Goal: Information Seeking & Learning: Learn about a topic

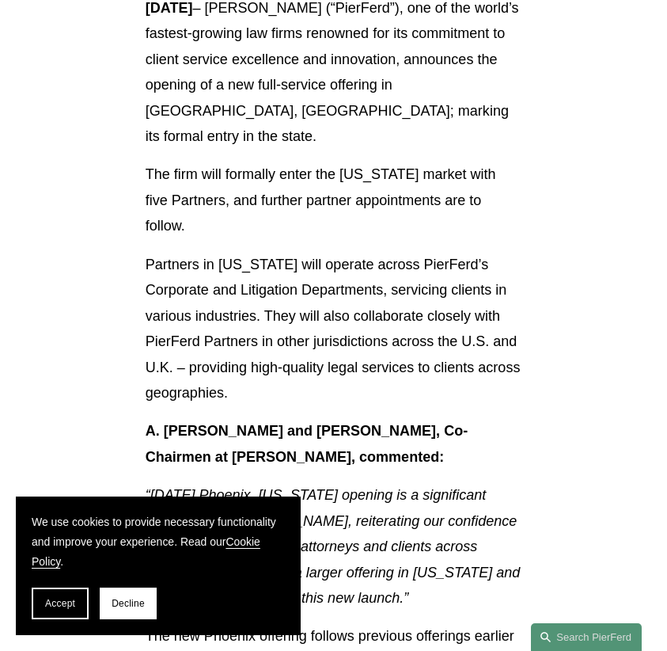
scroll to position [633, 0]
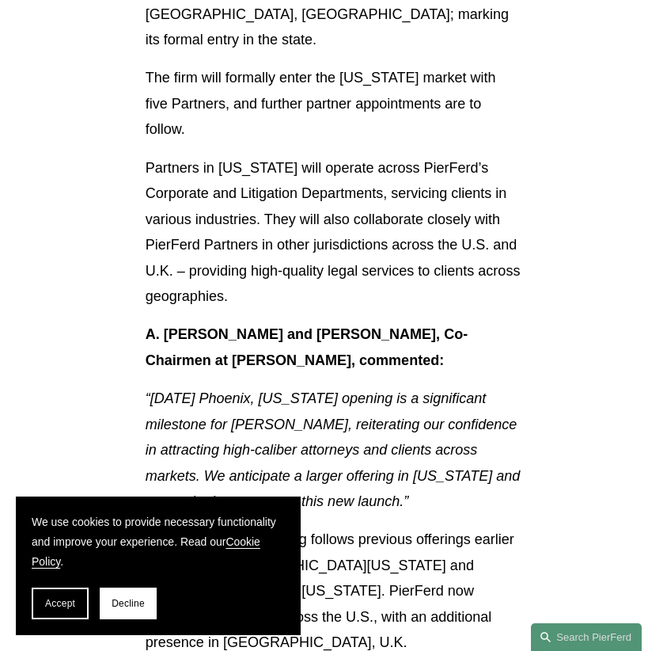
click at [131, 603] on span "Decline" at bounding box center [128, 603] width 33 height 11
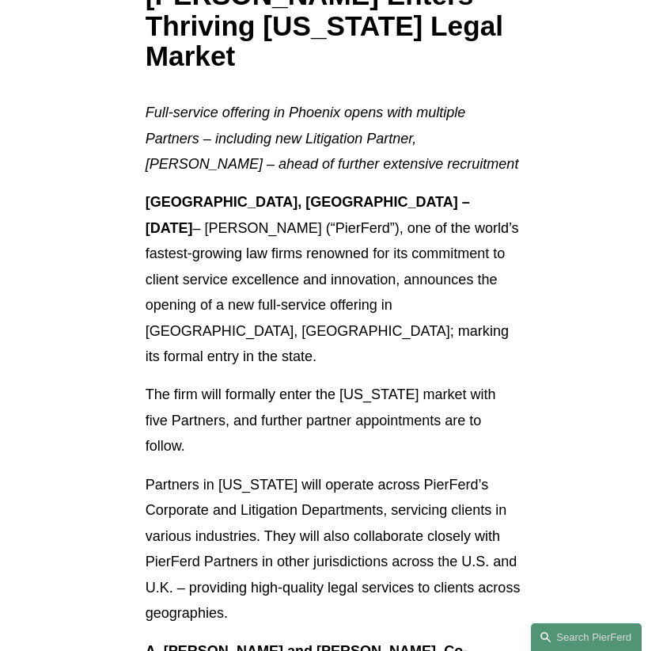
scroll to position [0, 0]
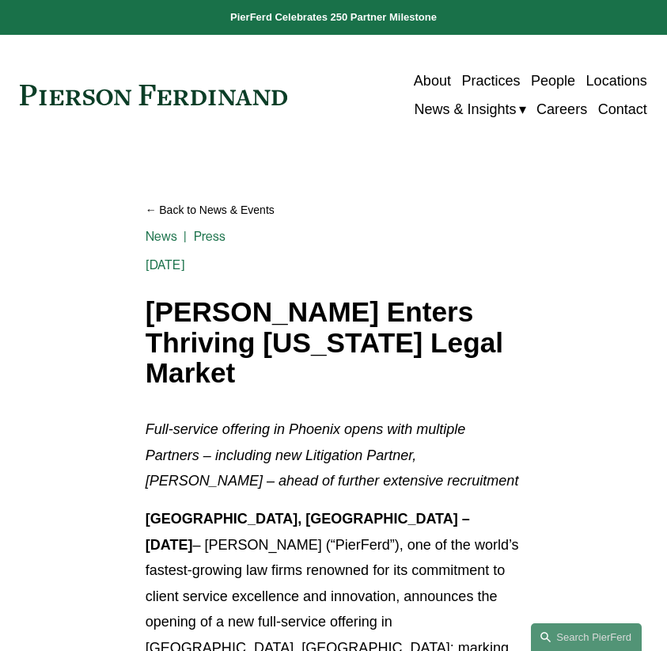
drag, startPoint x: 187, startPoint y: 78, endPoint x: 186, endPoint y: 93, distance: 15.1
click at [187, 82] on div "About Practices People Locations News & Insights News" at bounding box center [333, 95] width 627 height 57
click at [185, 96] on link at bounding box center [154, 95] width 268 height 21
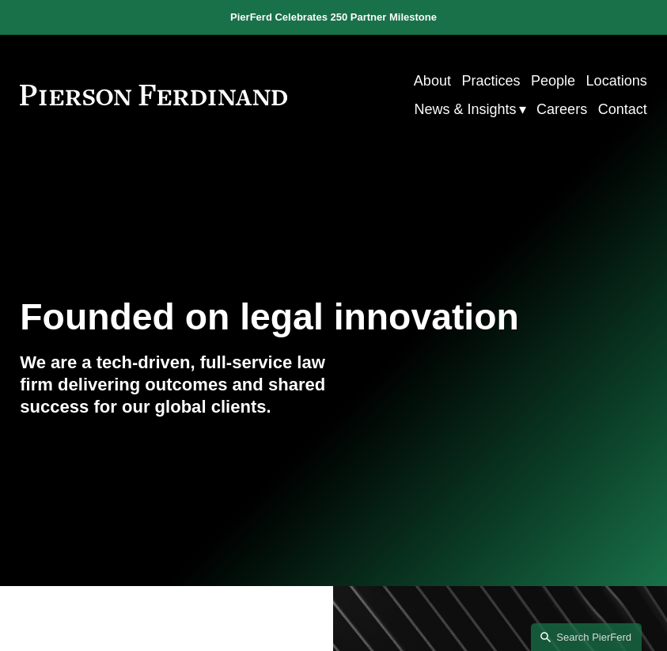
click at [0, 236] on div "Founded on legal innovation We are a tech-driven, full-service law firm deliver…" at bounding box center [333, 370] width 667 height 269
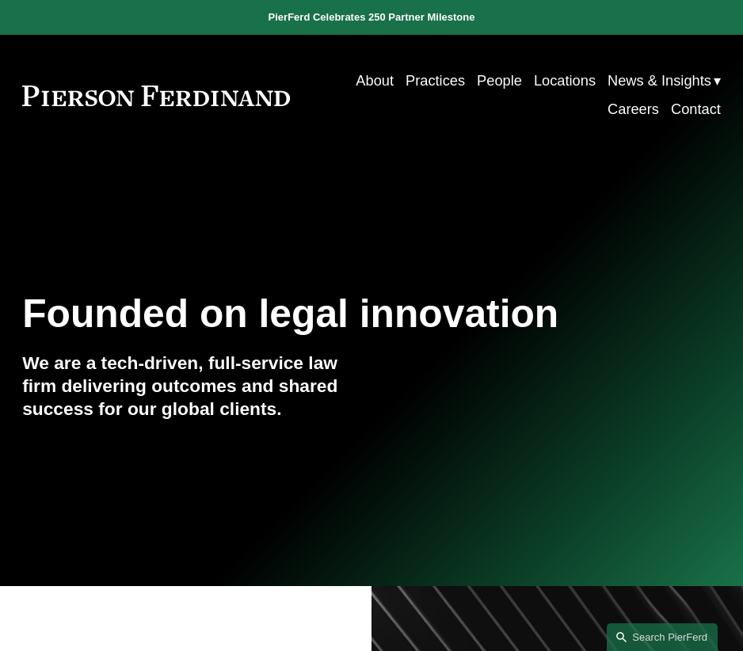
click at [558, 83] on link "Locations" at bounding box center [565, 81] width 62 height 29
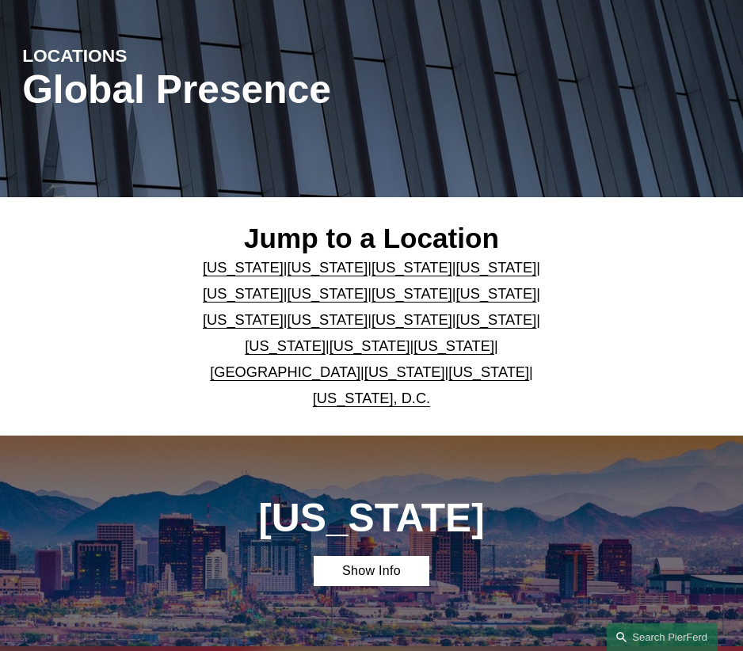
click at [219, 276] on link "Arizona" at bounding box center [243, 267] width 81 height 17
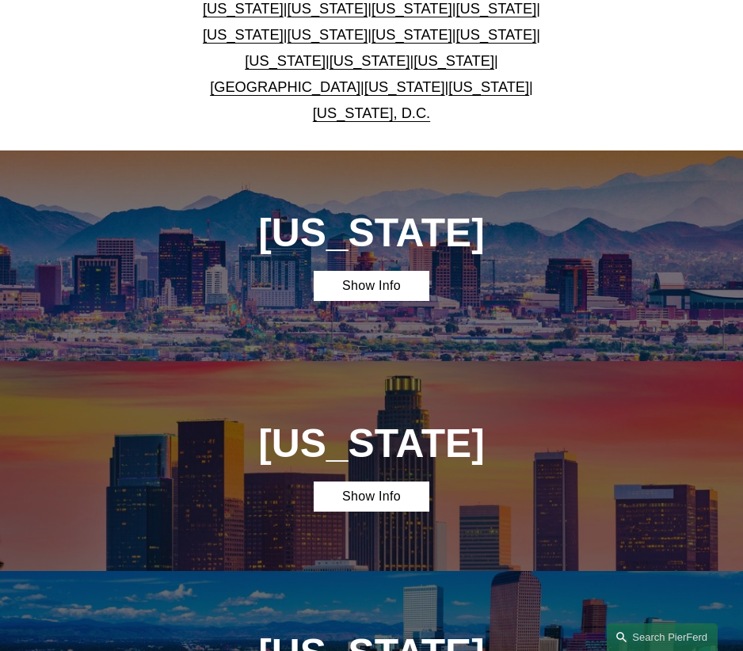
scroll to position [573, 0]
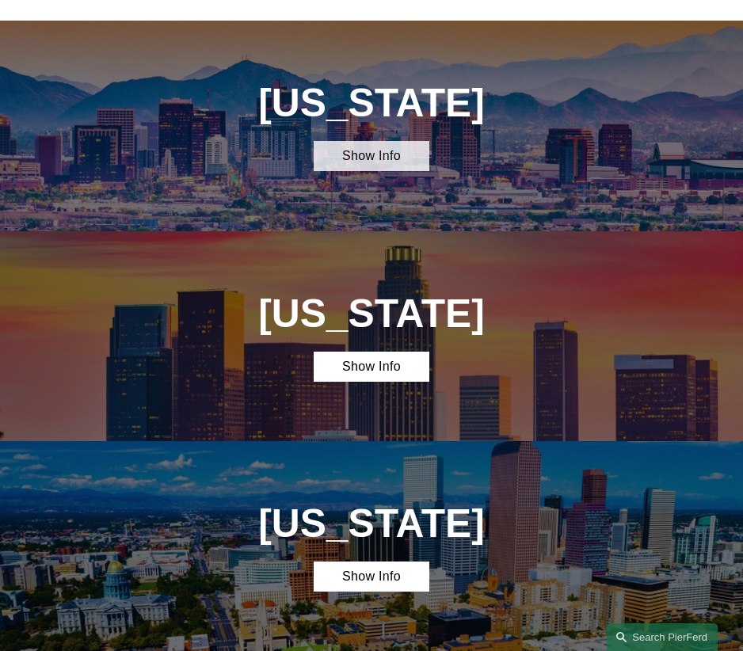
click at [396, 141] on link "Show Info" at bounding box center [372, 156] width 116 height 30
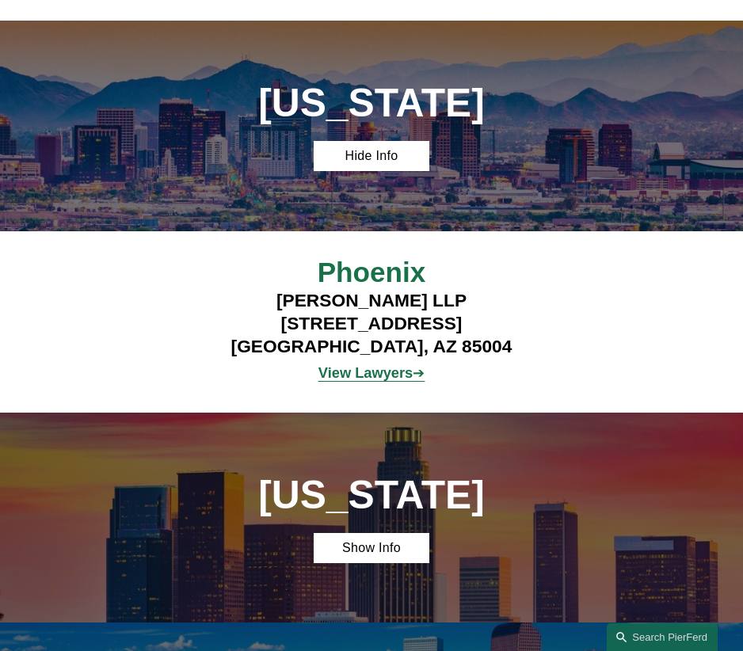
click at [367, 364] on strong "View Lawyers" at bounding box center [365, 372] width 94 height 17
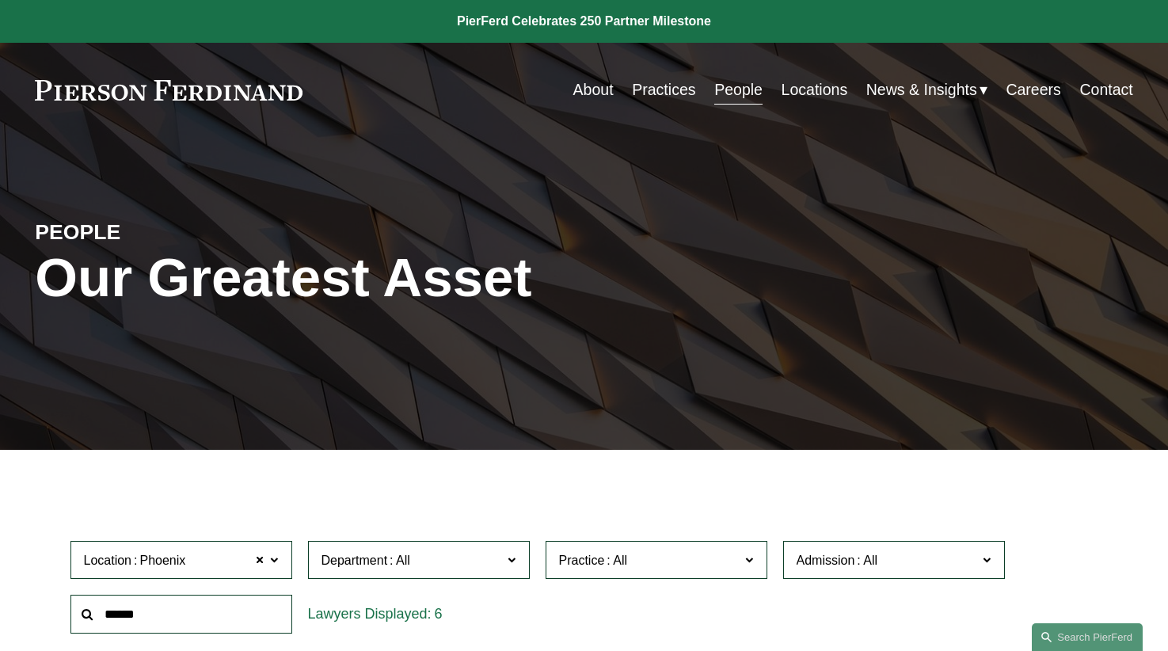
click at [117, 83] on link at bounding box center [169, 90] width 268 height 21
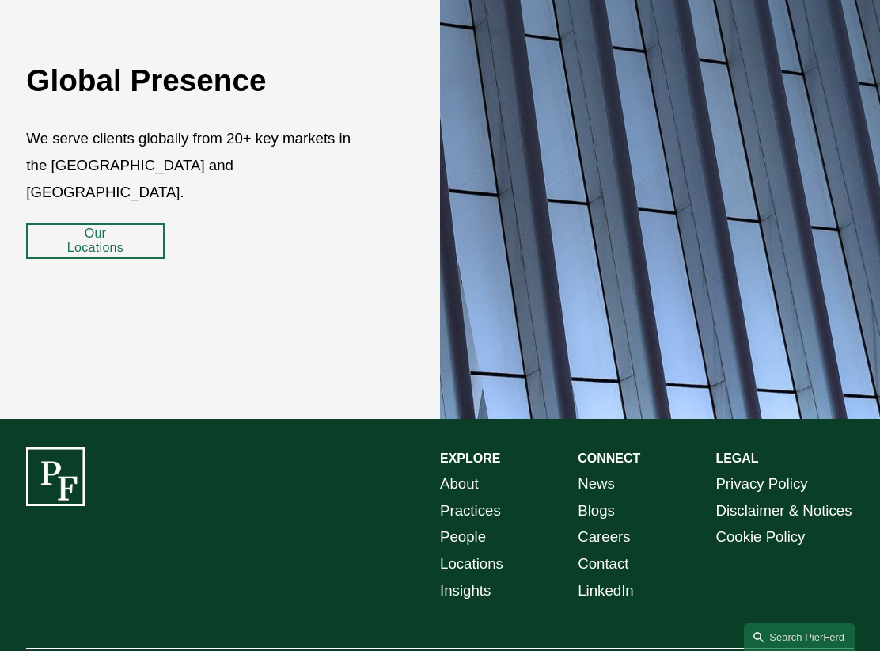
scroll to position [2439, 0]
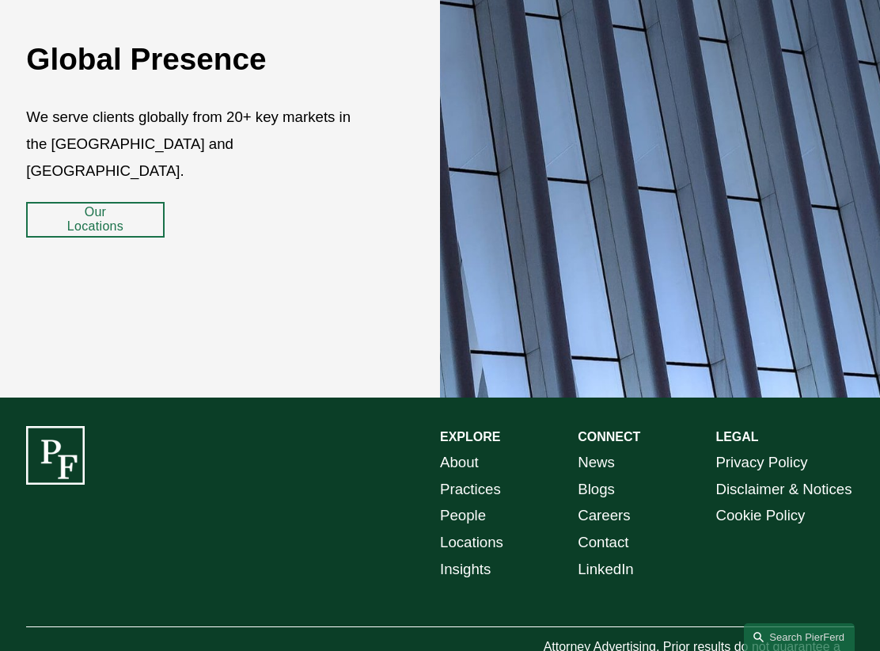
click at [462, 529] on link "Locations" at bounding box center [471, 542] width 63 height 27
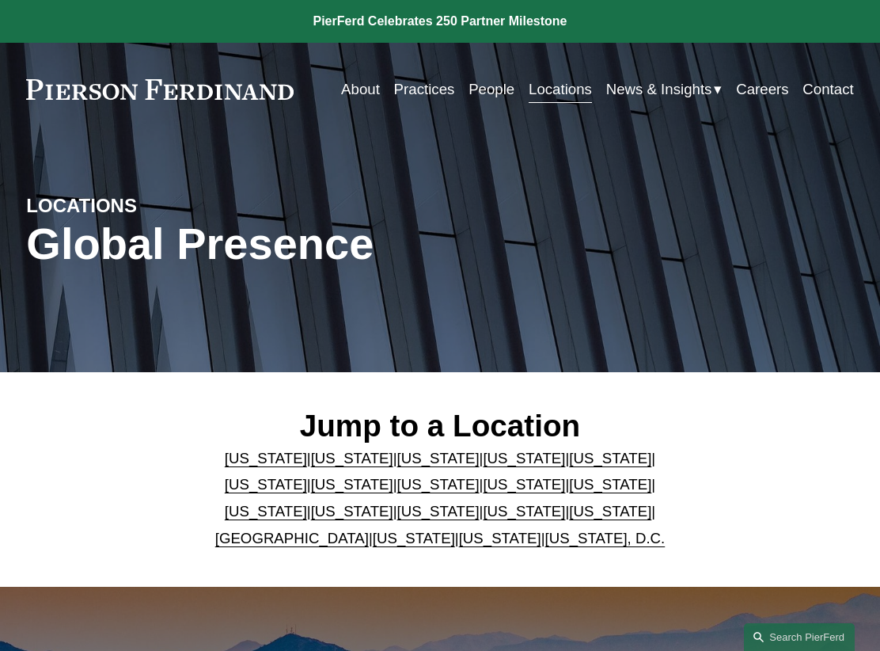
click at [248, 463] on link "[US_STATE]" at bounding box center [266, 458] width 82 height 17
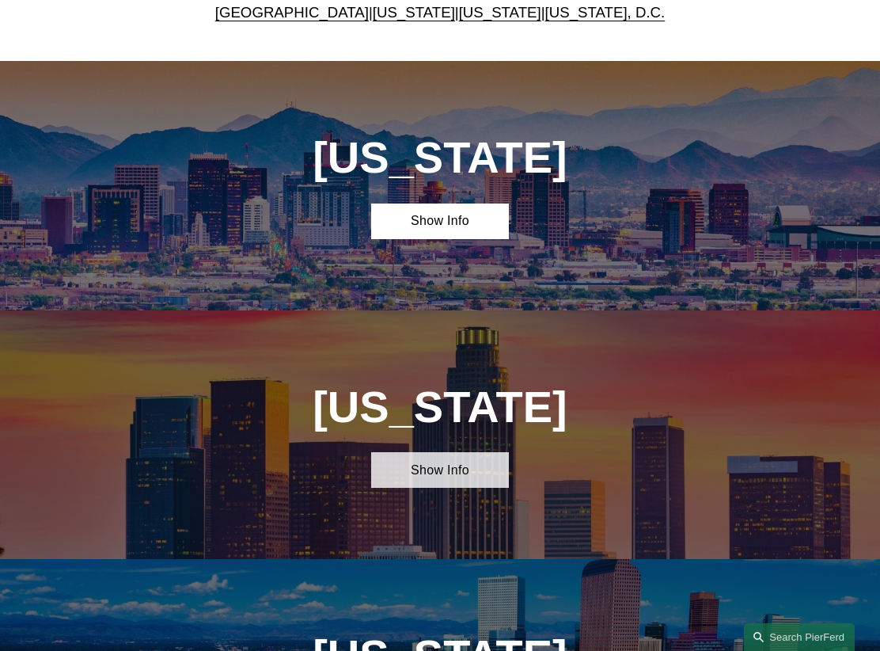
scroll to position [590, 0]
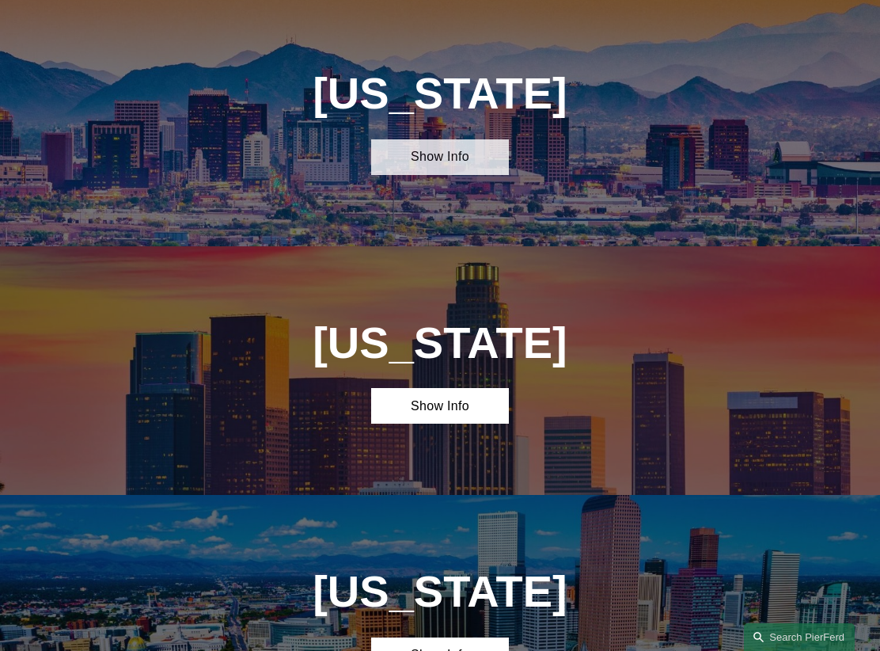
click at [440, 164] on link "Show Info" at bounding box center [440, 157] width 138 height 36
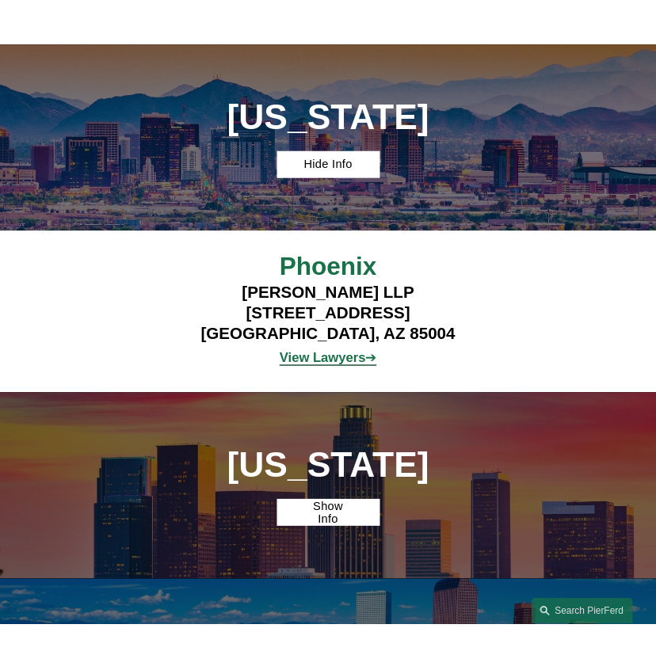
scroll to position [550, 0]
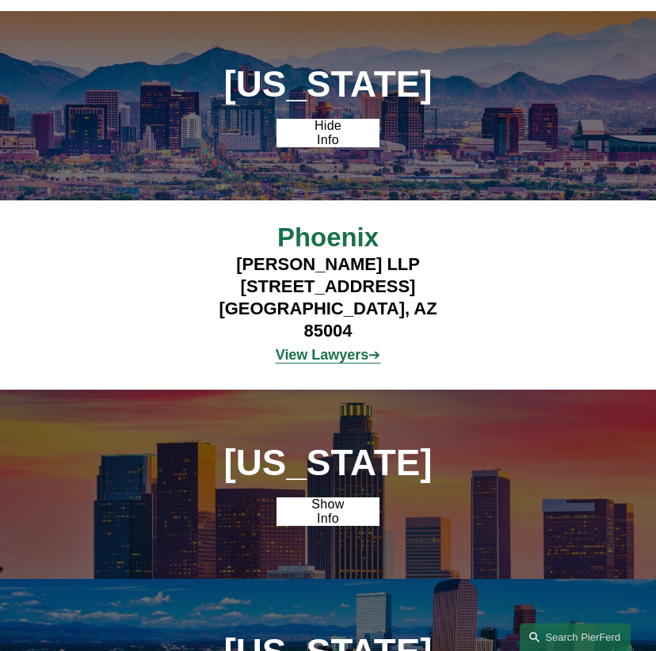
drag, startPoint x: 339, startPoint y: 97, endPoint x: 321, endPoint y: 42, distance: 58.3
click at [339, 97] on h1 "[US_STATE]" at bounding box center [328, 84] width 257 height 41
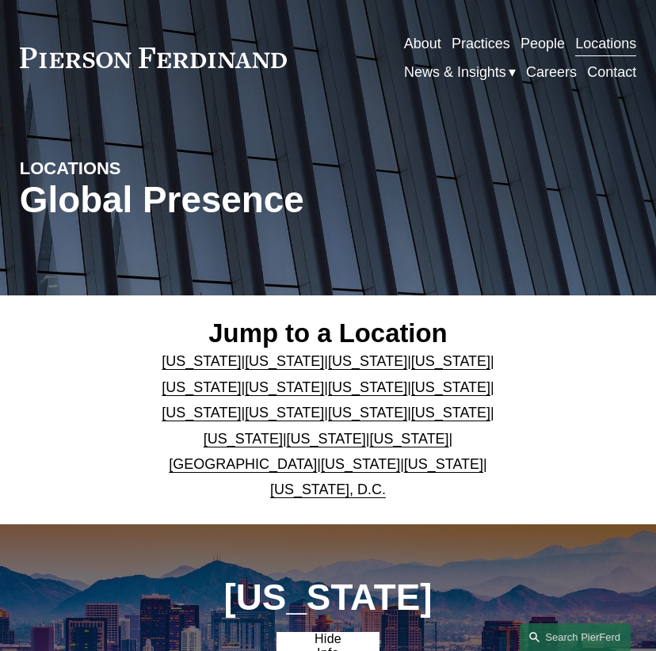
scroll to position [0, 0]
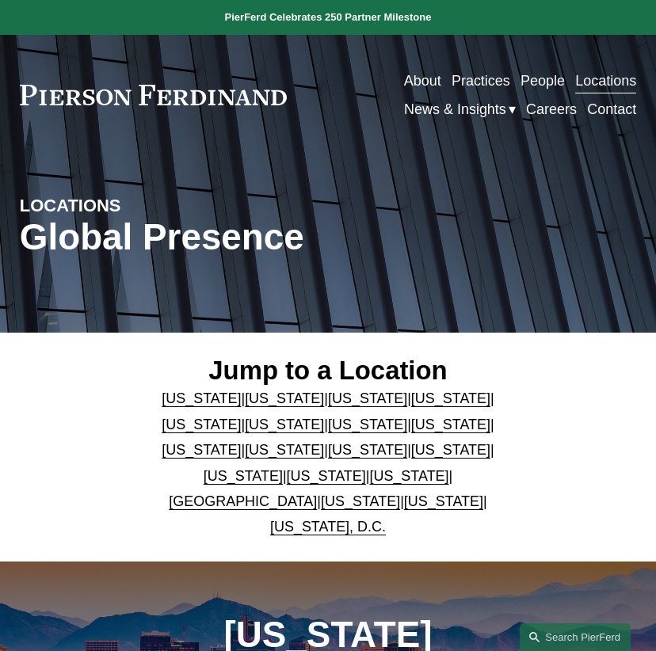
click at [184, 107] on div "About Practices People Locations News & Insights News" at bounding box center [328, 95] width 616 height 57
click at [186, 88] on link at bounding box center [154, 95] width 268 height 21
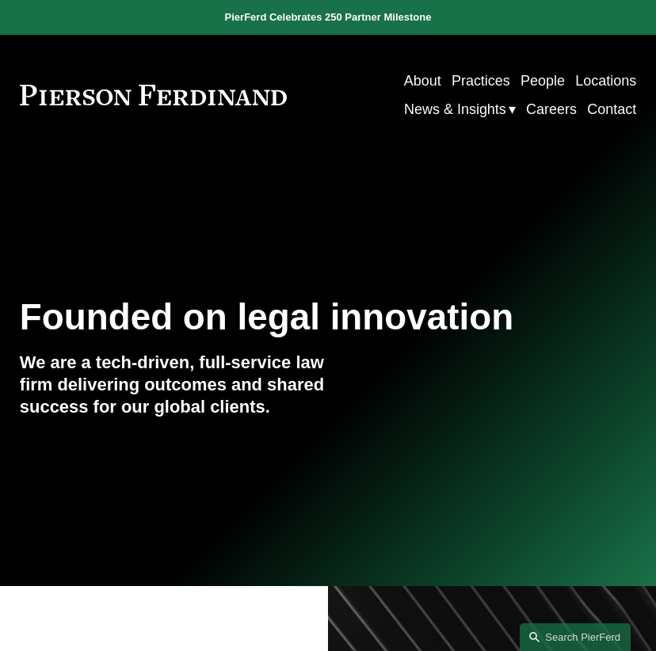
click at [268, 249] on div "Founded on legal innovation We are a tech-driven, full-service law firm deliver…" at bounding box center [328, 370] width 656 height 265
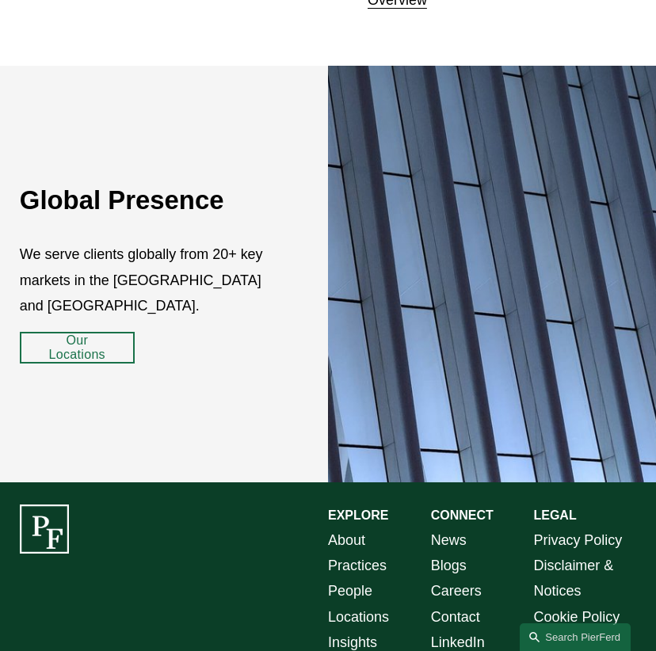
scroll to position [2247, 0]
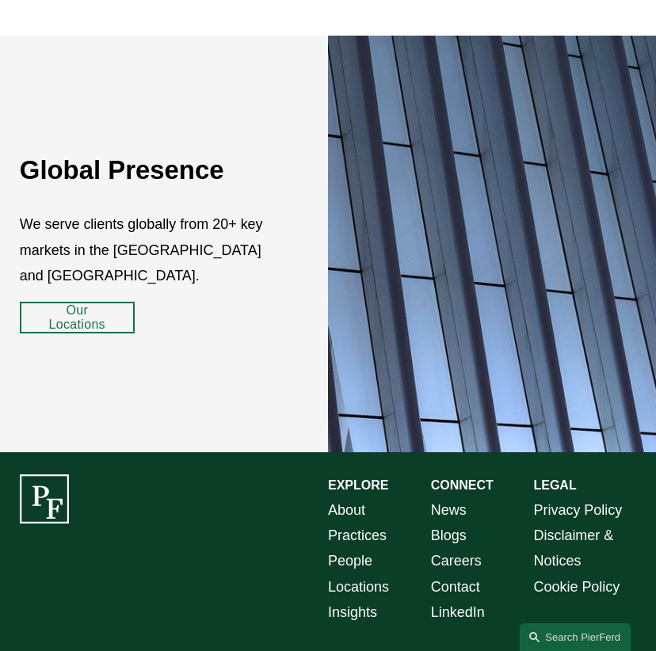
click at [445, 574] on link "Contact" at bounding box center [455, 586] width 49 height 25
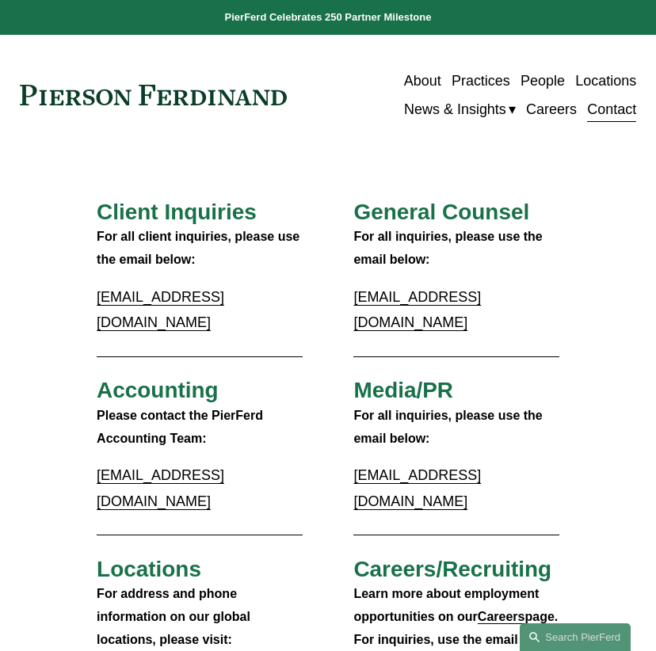
click at [545, 83] on link "People" at bounding box center [542, 81] width 44 height 29
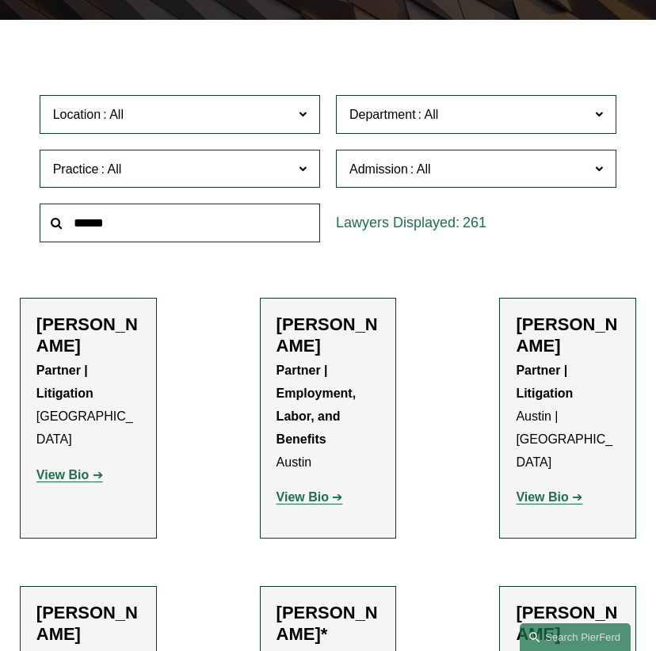
scroll to position [317, 0]
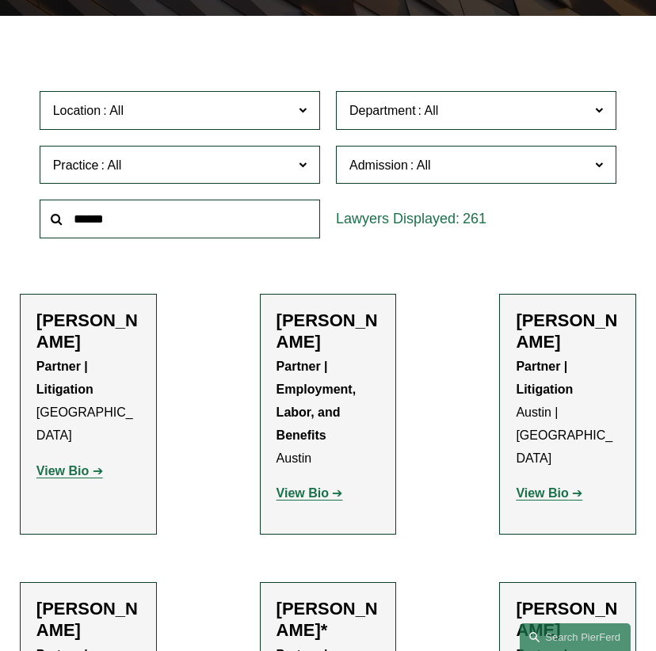
click at [485, 116] on span "Department" at bounding box center [467, 110] width 236 height 21
click at [0, 0] on link "Corporate" at bounding box center [0, 0] width 0 height 0
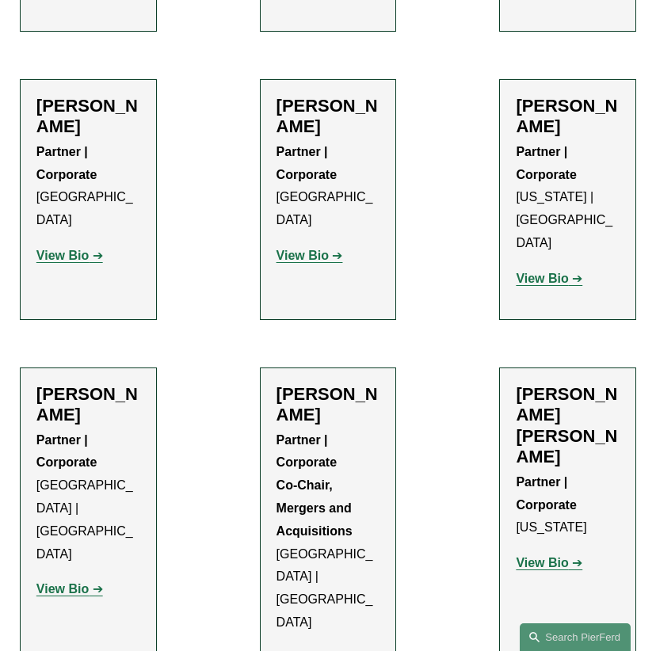
scroll to position [2296, 0]
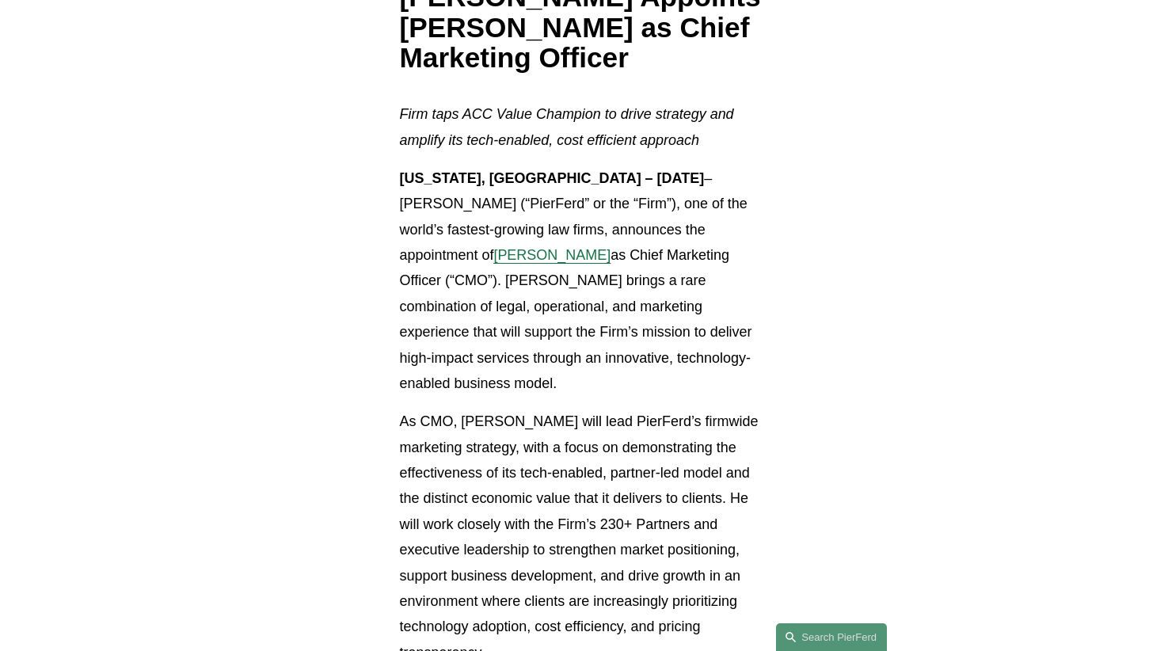
scroll to position [238, 0]
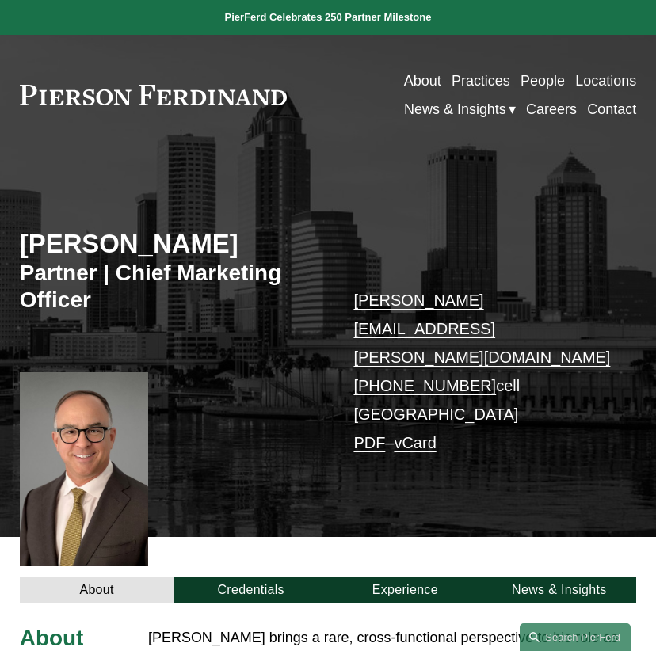
click at [325, 434] on div "Chris Ochs Partner | Chief Marketing Officer chris.ochs@pierferd.com +1.215.990…" at bounding box center [328, 356] width 656 height 362
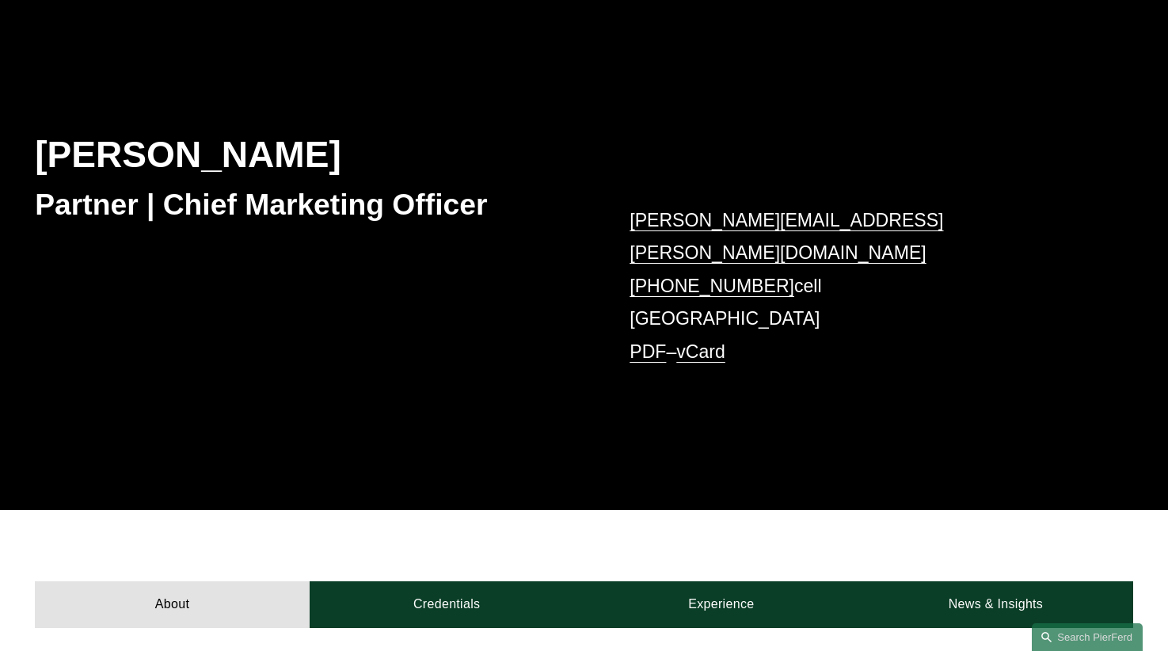
scroll to position [131, 0]
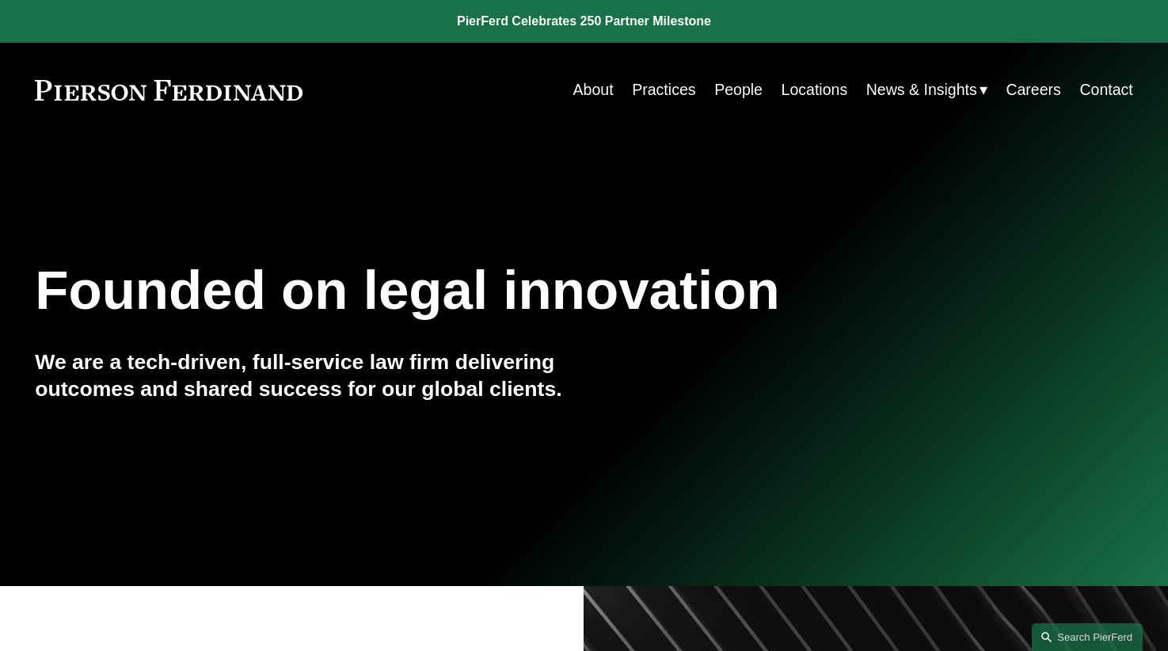
click at [0, 0] on span "News" at bounding box center [0, 0] width 0 height 0
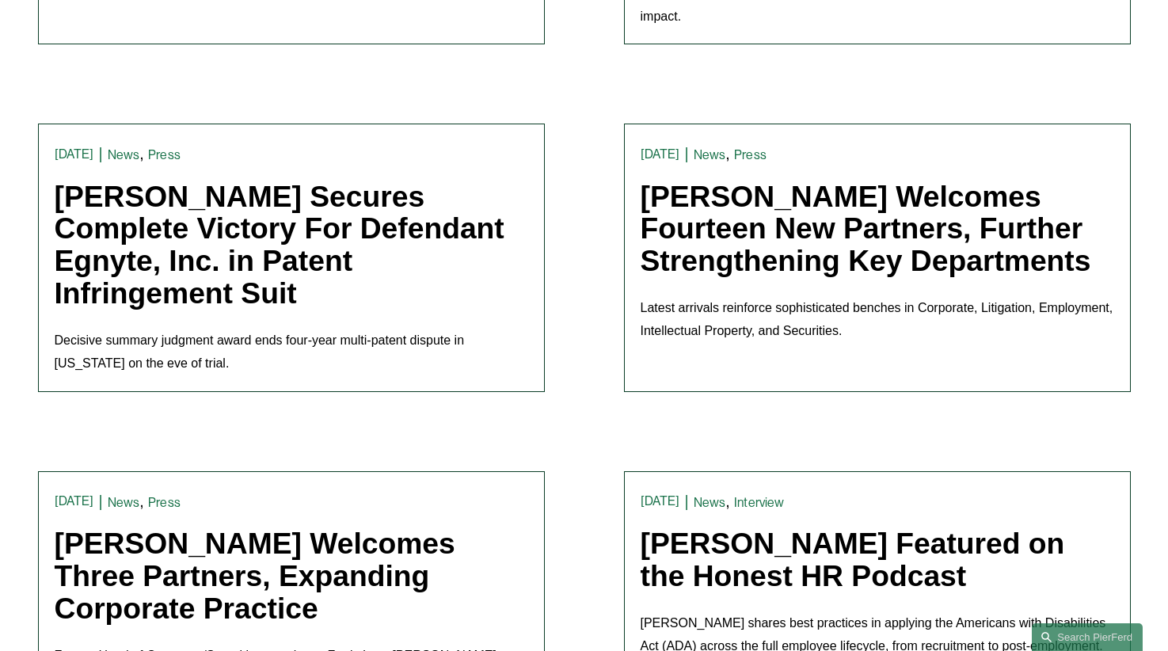
scroll to position [1029, 0]
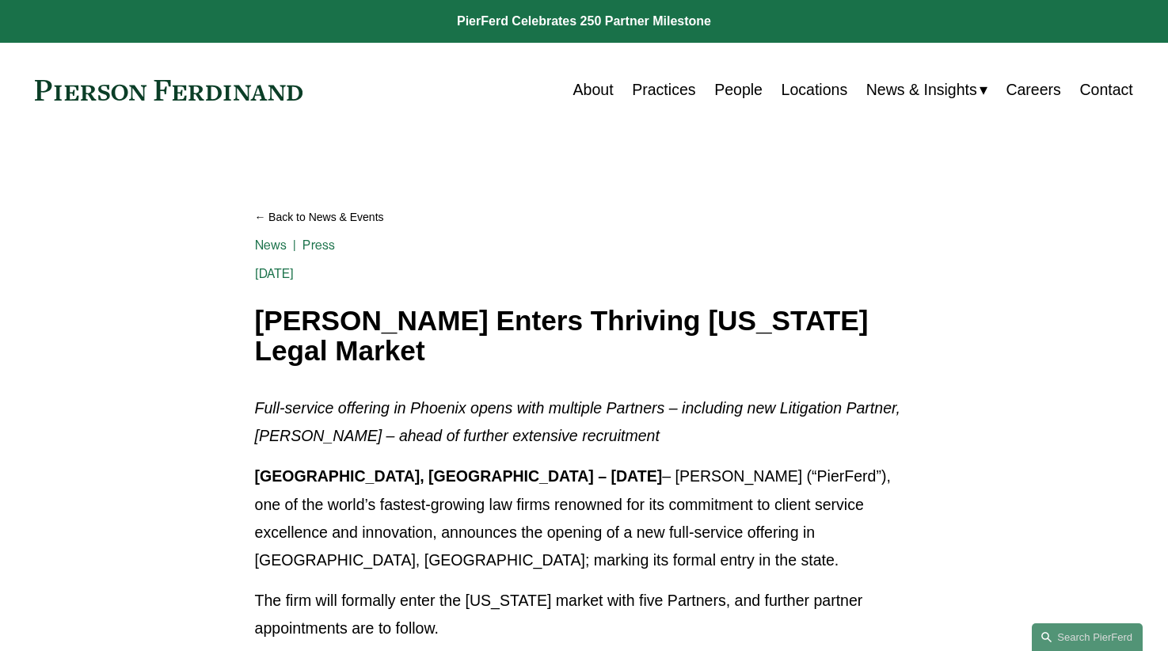
drag, startPoint x: 969, startPoint y: 367, endPoint x: 929, endPoint y: 317, distance: 64.3
